Goal: Task Accomplishment & Management: Complete application form

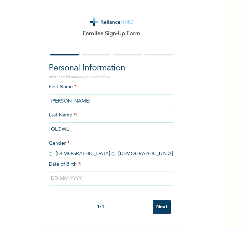
click at [13, 19] on div "Enrollee Sign-Up Form" at bounding box center [111, 22] width 223 height 45
click at [49, 151] on input "radio" at bounding box center [50, 154] width 3 height 7
radio input "true"
click at [60, 178] on input "text" at bounding box center [111, 178] width 125 height 14
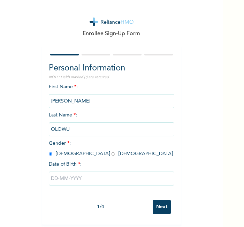
select select "7"
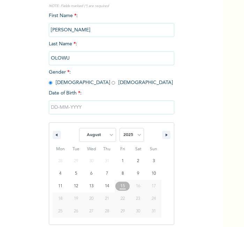
scroll to position [75, 0]
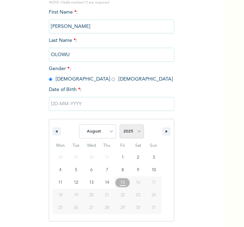
click at [132, 131] on select "2025 2024 2023 2022 2021 2020 2019 2018 2017 2016 2015 2014 2013 2012 2011 2010…" at bounding box center [132, 131] width 24 height 14
select select "1978"
click at [120, 124] on select "2025 2024 2023 2022 2021 2020 2019 2018 2017 2016 2015 2014 2013 2012 2011 2010…" at bounding box center [132, 131] width 24 height 14
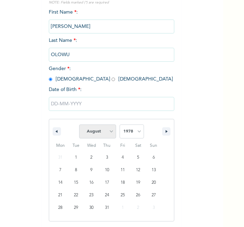
click at [95, 132] on select "January February March April May June July August September October November De…" at bounding box center [97, 131] width 37 height 14
select select "5"
click at [79, 124] on select "January February March April May June July August September October November De…" at bounding box center [97, 131] width 37 height 14
type input "06/12/1978"
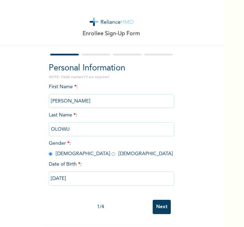
scroll to position [3, 0]
click at [164, 200] on input "Next" at bounding box center [162, 207] width 18 height 14
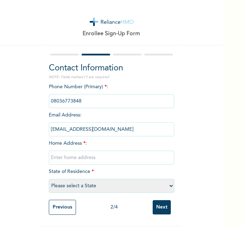
click at [108, 156] on input "text" at bounding box center [111, 158] width 125 height 14
type input "oba road omoku"
select select "33"
click at [164, 207] on input "Next" at bounding box center [162, 207] width 18 height 14
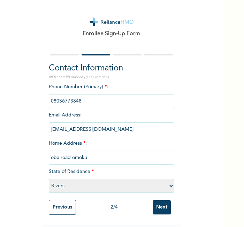
scroll to position [0, 0]
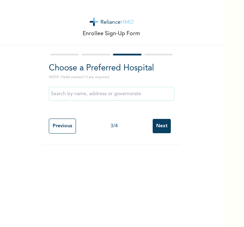
click at [158, 128] on input "Next" at bounding box center [162, 126] width 18 height 14
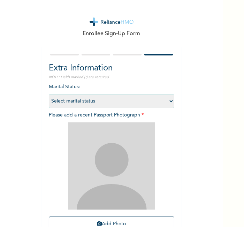
scroll to position [64, 0]
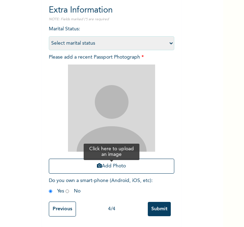
click at [123, 164] on button "Add Photo" at bounding box center [111, 166] width 125 height 15
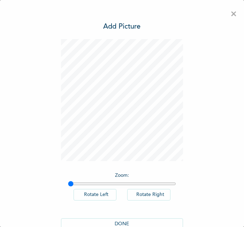
scroll to position [16, 0]
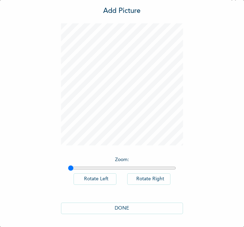
click at [135, 207] on button "DONE" at bounding box center [122, 208] width 122 height 12
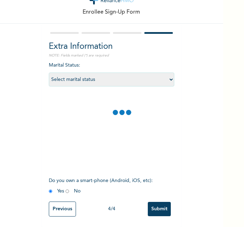
scroll to position [64, 0]
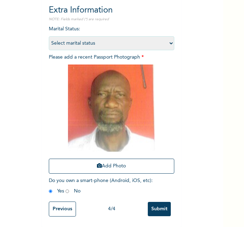
click at [162, 207] on input "Submit" at bounding box center [159, 209] width 23 height 14
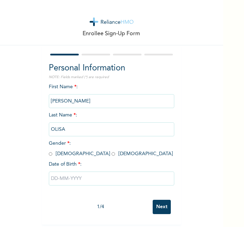
click at [187, 193] on div "Enrollee Sign-Up Form Personal Information NOTE: Fields marked (*) are required…" at bounding box center [111, 112] width 223 height 224
click at [49, 152] on input "radio" at bounding box center [50, 154] width 3 height 7
radio input "true"
click at [60, 178] on input "text" at bounding box center [111, 178] width 125 height 14
select select "7"
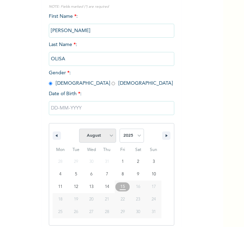
scroll to position [75, 0]
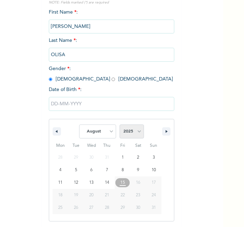
click at [126, 135] on select "2025 2024 2023 2022 2021 2020 2019 2018 2017 2016 2015 2014 2013 2012 2011 2010…" at bounding box center [132, 131] width 24 height 14
select select "1976"
click at [120, 124] on select "2025 2024 2023 2022 2021 2020 2019 2018 2017 2016 2015 2014 2013 2012 2011 2010…" at bounding box center [132, 131] width 24 height 14
drag, startPoint x: 109, startPoint y: 129, endPoint x: 94, endPoint y: 22, distance: 108.0
click at [94, 22] on div "First Name * : Chuks LEO Last Name * : OLISA Gender * : Male Female Date of Bir…" at bounding box center [111, 125] width 125 height 232
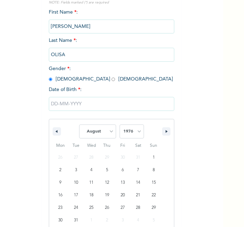
select select "0"
click at [79, 124] on select "January February March April May June July August September October November De…" at bounding box center [97, 131] width 37 height 14
type input "01/24/1976"
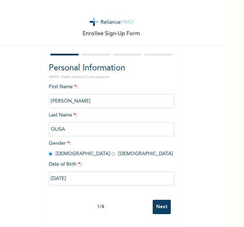
click at [162, 200] on input "Next" at bounding box center [162, 207] width 18 height 14
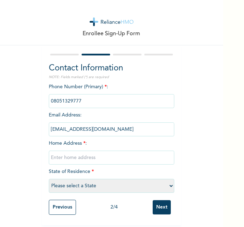
click at [121, 158] on input "text" at bounding box center [111, 158] width 125 height 14
type input "ashaka"
select select "10"
click at [168, 202] on input "Next" at bounding box center [162, 207] width 18 height 14
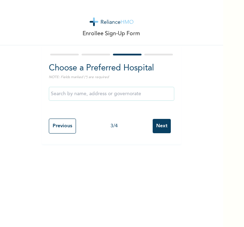
scroll to position [0, 0]
click at [159, 120] on input "Next" at bounding box center [162, 126] width 18 height 14
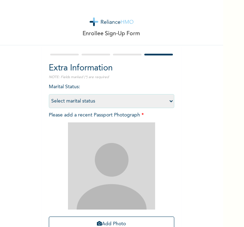
scroll to position [64, 0]
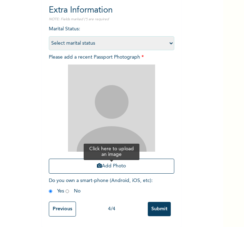
click at [104, 162] on button "Add Photo" at bounding box center [111, 166] width 125 height 15
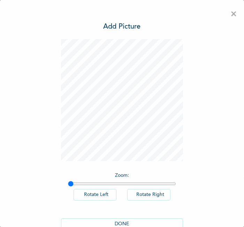
scroll to position [16, 0]
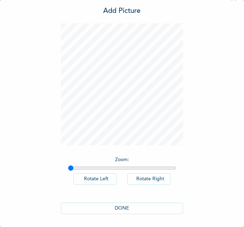
click at [155, 208] on button "DONE" at bounding box center [122, 208] width 122 height 12
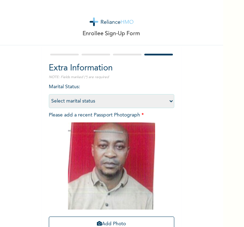
click at [23, 106] on div "Enrollee Sign-Up Form Extra Information NOTE: Fields marked (*) are required Ma…" at bounding box center [111, 142] width 223 height 285
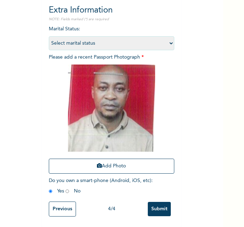
click at [161, 202] on input "Submit" at bounding box center [159, 209] width 23 height 14
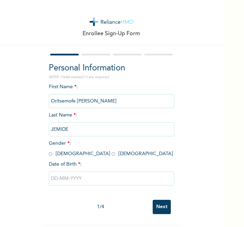
click at [16, 102] on div "Enrollee Sign-Up Form Personal Information NOTE: Fields marked (*) are required…" at bounding box center [111, 112] width 223 height 224
click at [49, 152] on input "radio" at bounding box center [50, 154] width 3 height 7
radio input "true"
click at [63, 181] on input "text" at bounding box center [111, 178] width 125 height 14
select select "7"
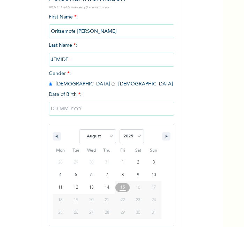
scroll to position [75, 0]
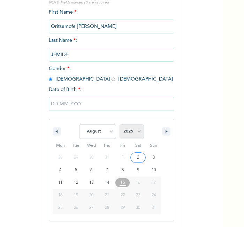
click at [123, 129] on select "2025 2024 2023 2022 2021 2020 2019 2018 2017 2016 2015 2014 2013 2012 2011 2010…" at bounding box center [132, 131] width 24 height 14
select select "1980"
click at [120, 124] on select "2025 2024 2023 2022 2021 2020 2019 2018 2017 2016 2015 2014 2013 2012 2011 2010…" at bounding box center [132, 131] width 24 height 14
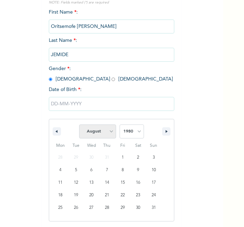
click at [98, 132] on select "January February March April May June July August September October November De…" at bounding box center [97, 131] width 37 height 14
select select "2"
click at [79, 124] on select "January February March April May June July August September October November De…" at bounding box center [97, 131] width 37 height 14
type input "[DATE]"
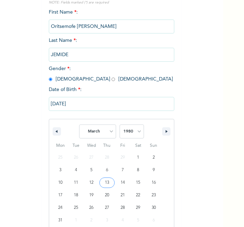
scroll to position [3, 0]
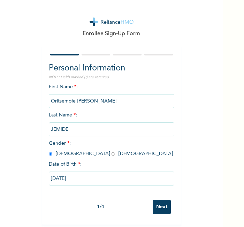
click at [156, 206] on input "Next" at bounding box center [162, 207] width 18 height 14
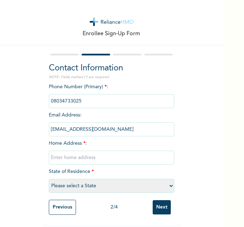
click at [98, 151] on input "text" at bounding box center [111, 158] width 125 height 14
type input "rumoola ph"
select select "33"
click at [164, 202] on input "Next" at bounding box center [162, 207] width 18 height 14
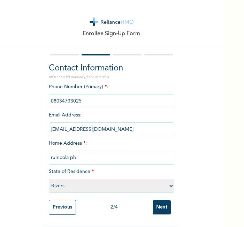
scroll to position [0, 0]
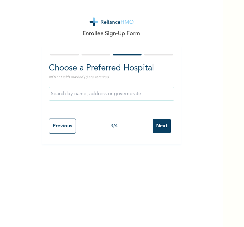
click at [156, 130] on input "Next" at bounding box center [162, 126] width 18 height 14
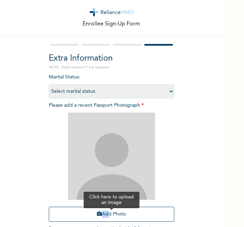
drag, startPoint x: 98, startPoint y: 215, endPoint x: 102, endPoint y: 217, distance: 5.1
click at [102, 217] on div "Add Photo" at bounding box center [111, 167] width 125 height 116
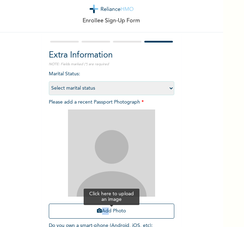
click at [102, 217] on button "Add Photo" at bounding box center [111, 211] width 125 height 15
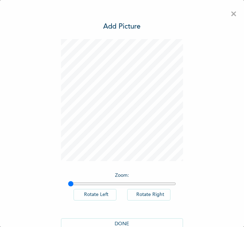
scroll to position [16, 0]
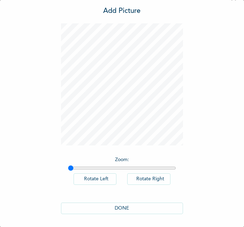
click at [117, 210] on button "DONE" at bounding box center [122, 208] width 122 height 12
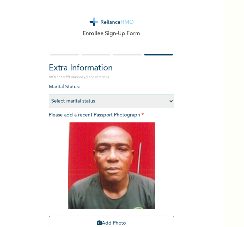
scroll to position [63, 0]
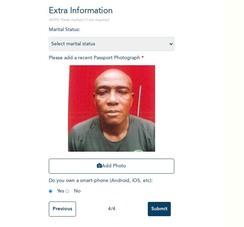
click at [161, 204] on input "Submit" at bounding box center [159, 209] width 23 height 14
